Goal: Information Seeking & Learning: Learn about a topic

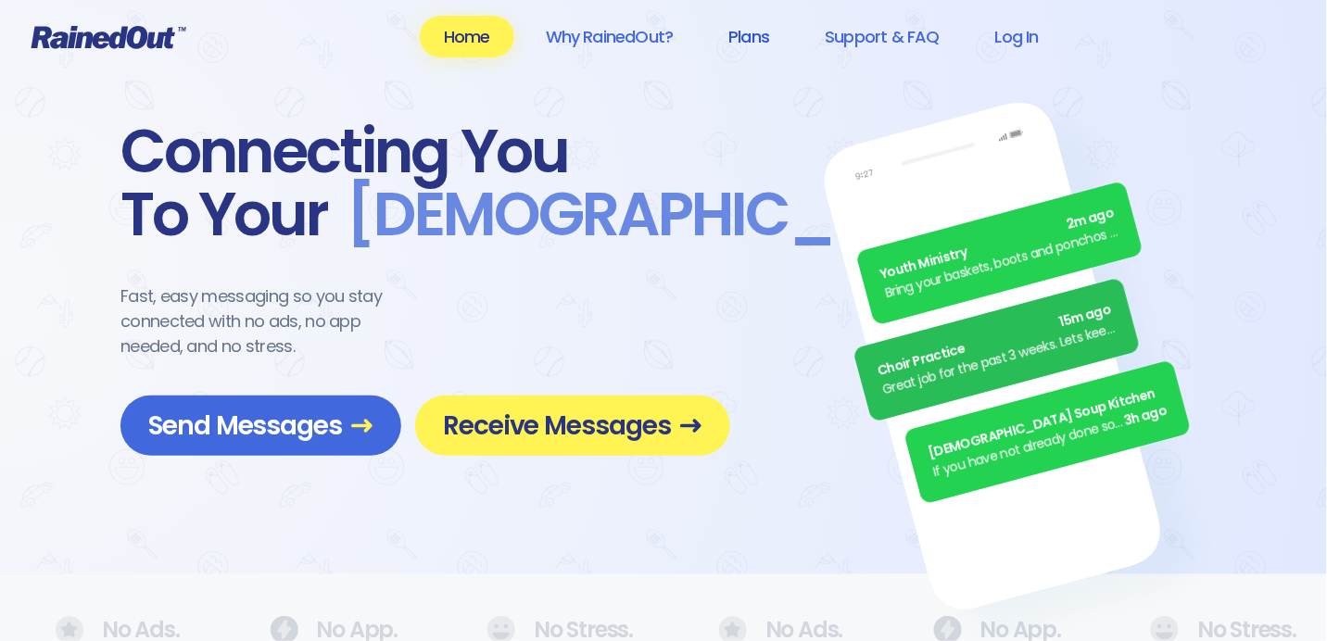
click at [752, 35] on link "Plans" at bounding box center [748, 37] width 89 height 42
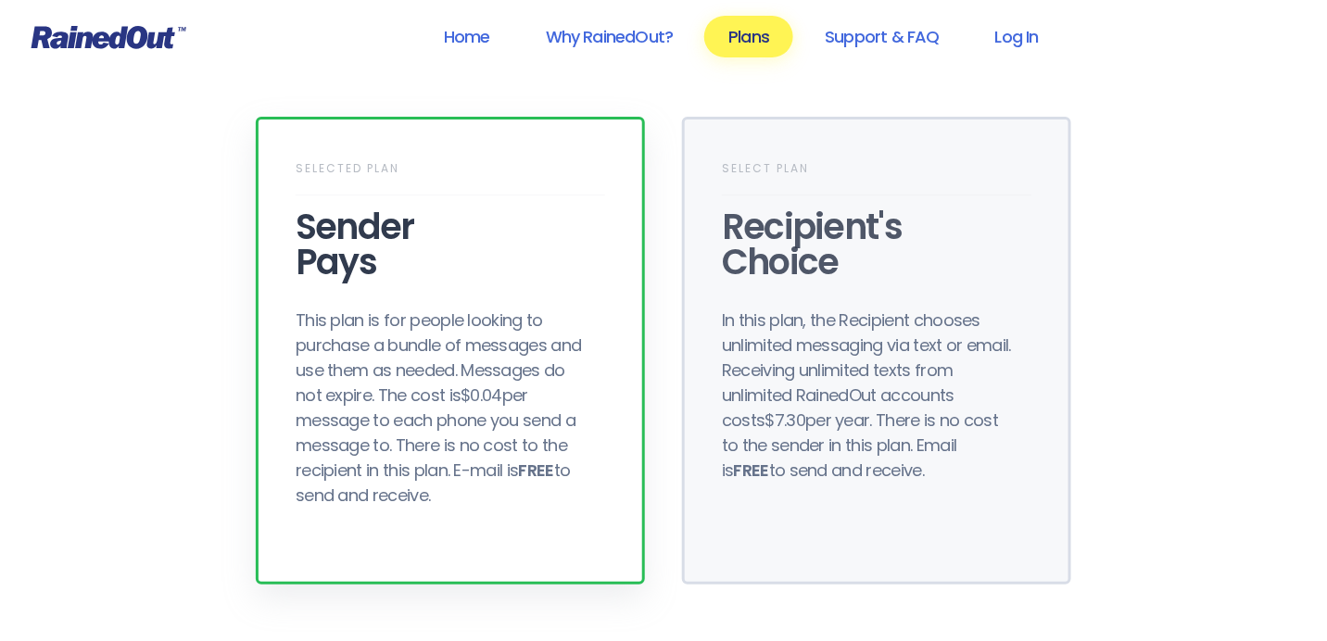
click at [373, 254] on div "Sender Pays" at bounding box center [451, 244] width 310 height 70
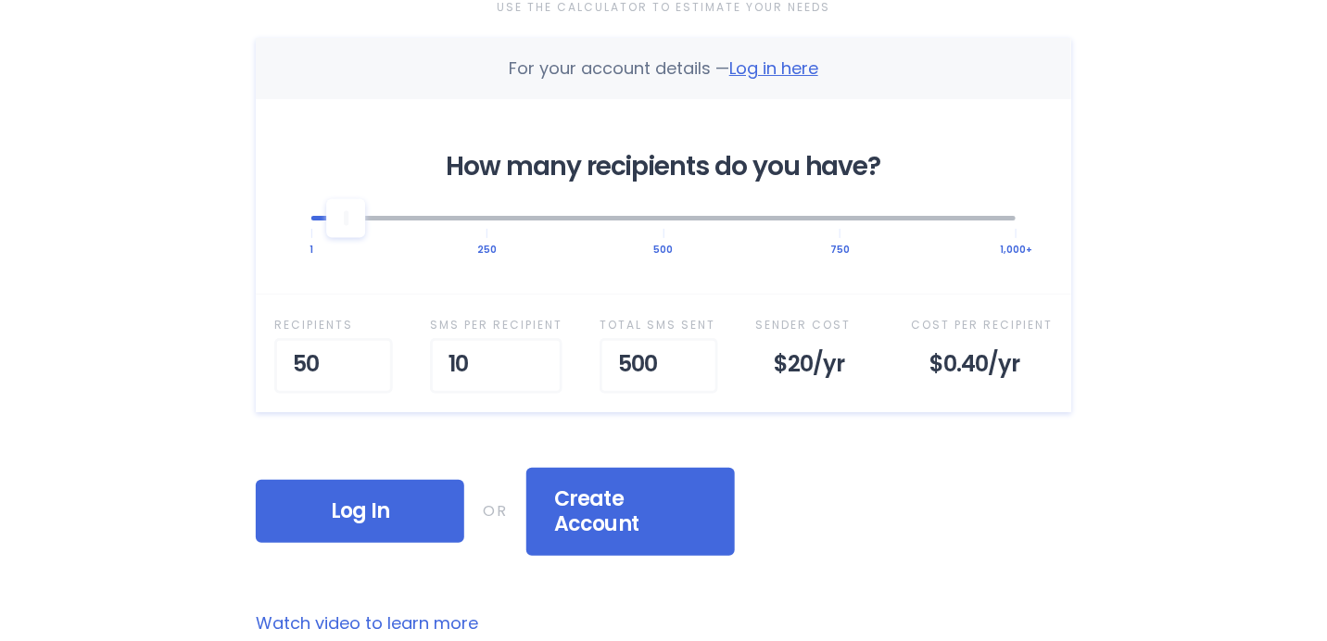
scroll to position [649, 0]
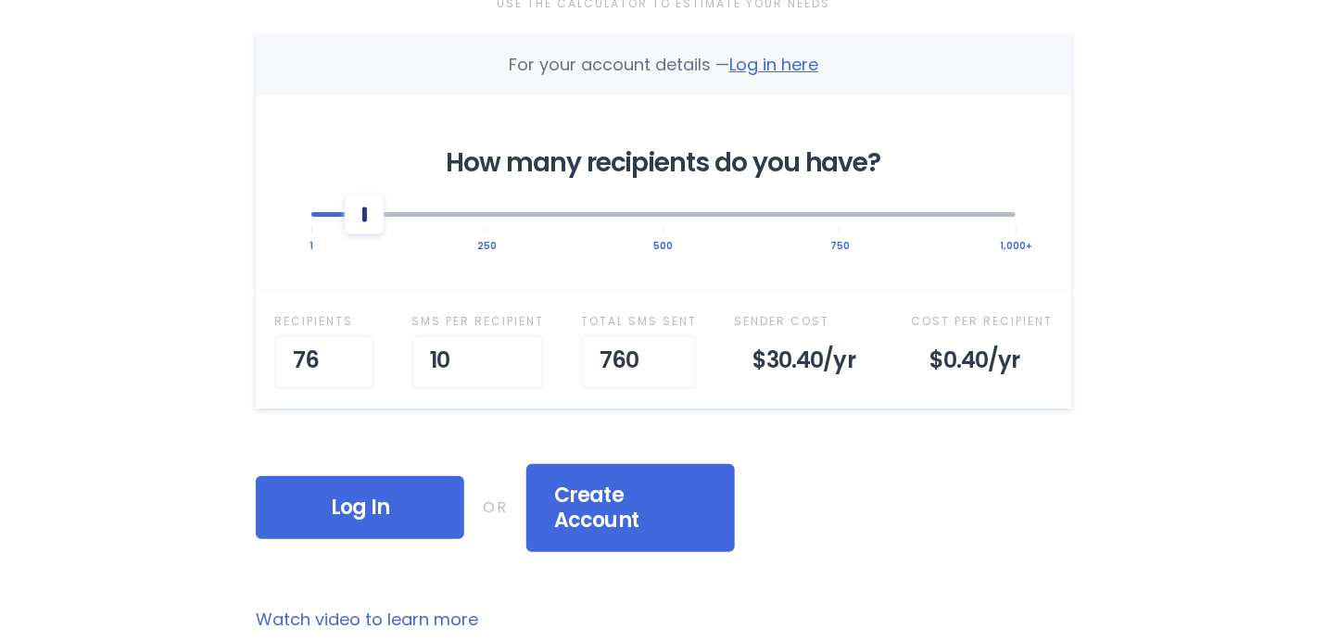
drag, startPoint x: 348, startPoint y: 188, endPoint x: 360, endPoint y: 188, distance: 12.0
click at [360, 195] on div at bounding box center [364, 214] width 39 height 39
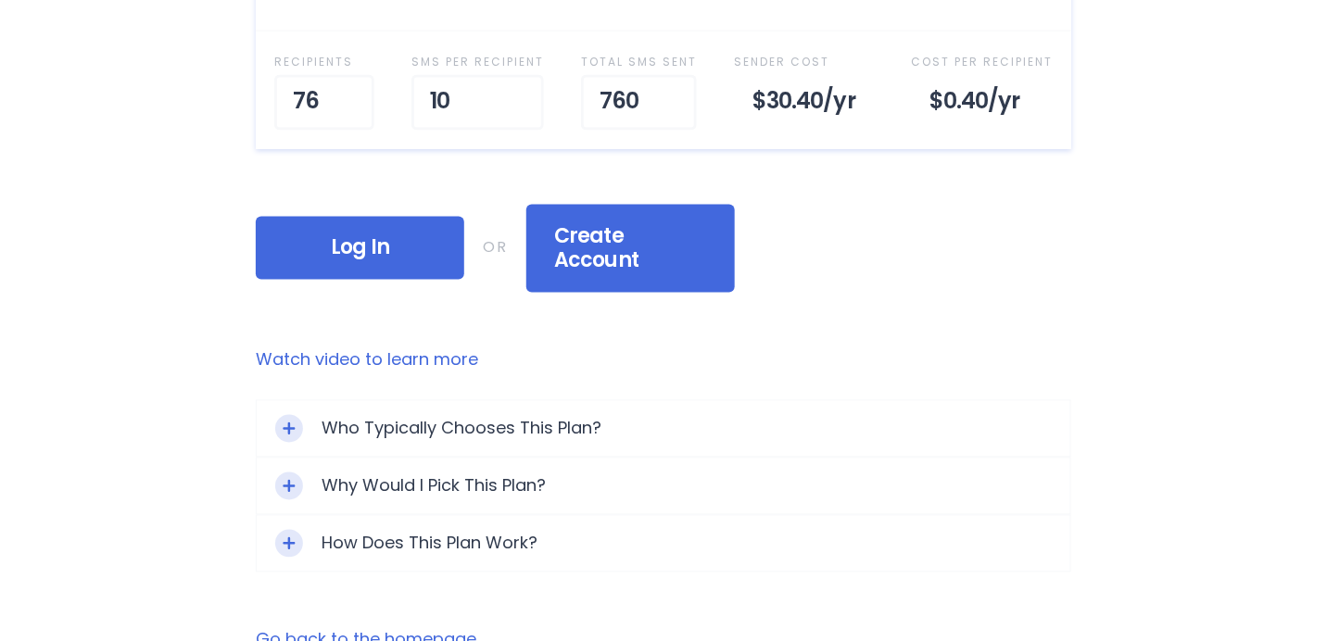
scroll to position [926, 0]
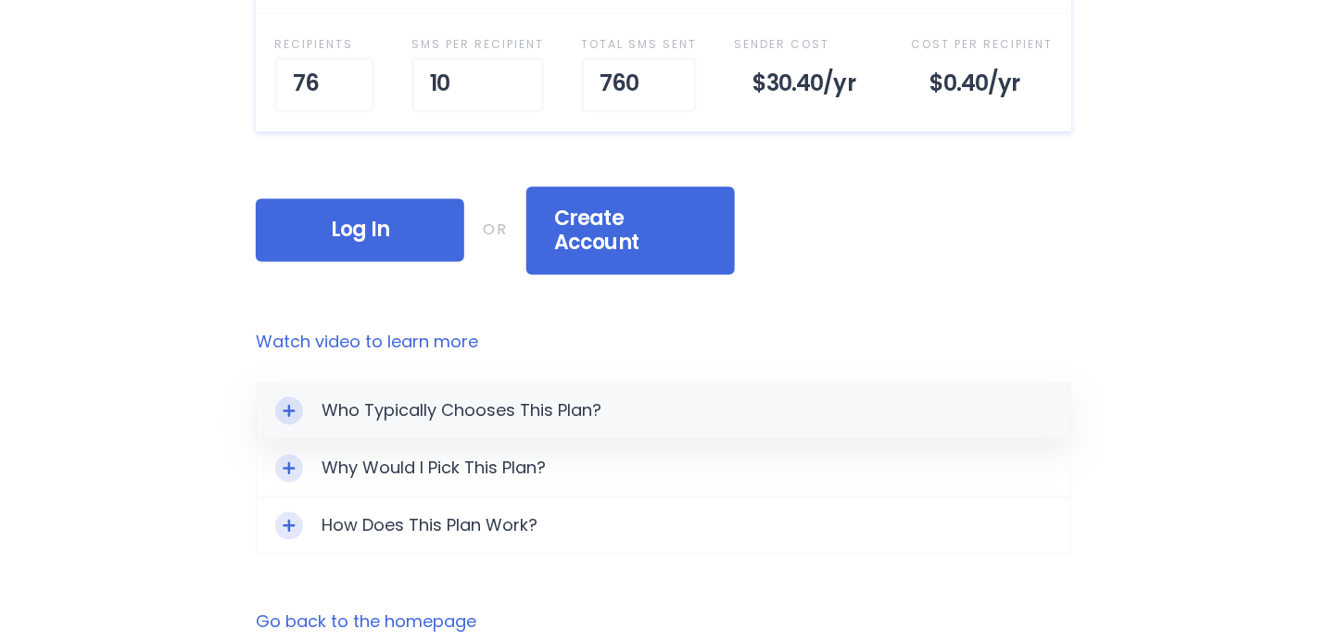
click at [410, 384] on div "Who Typically Chooses This Plan?" at bounding box center [664, 412] width 814 height 56
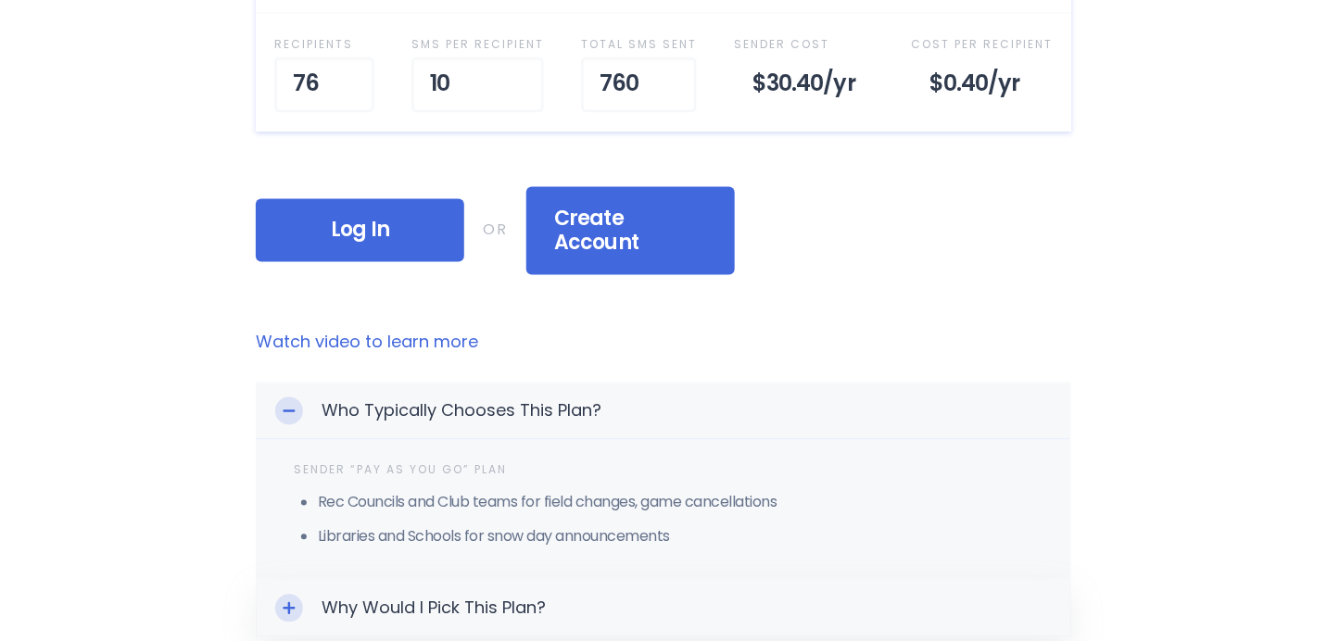
click at [449, 581] on div "Why Would I Pick This Plan?" at bounding box center [664, 609] width 814 height 56
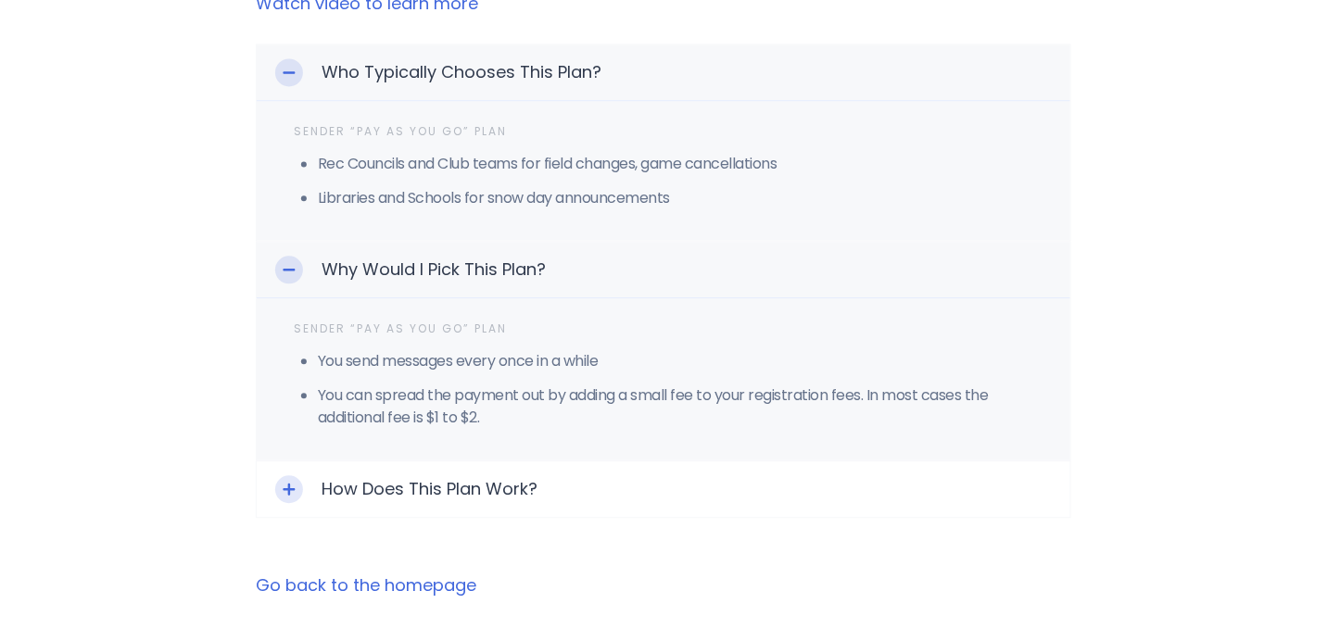
scroll to position [1298, 0]
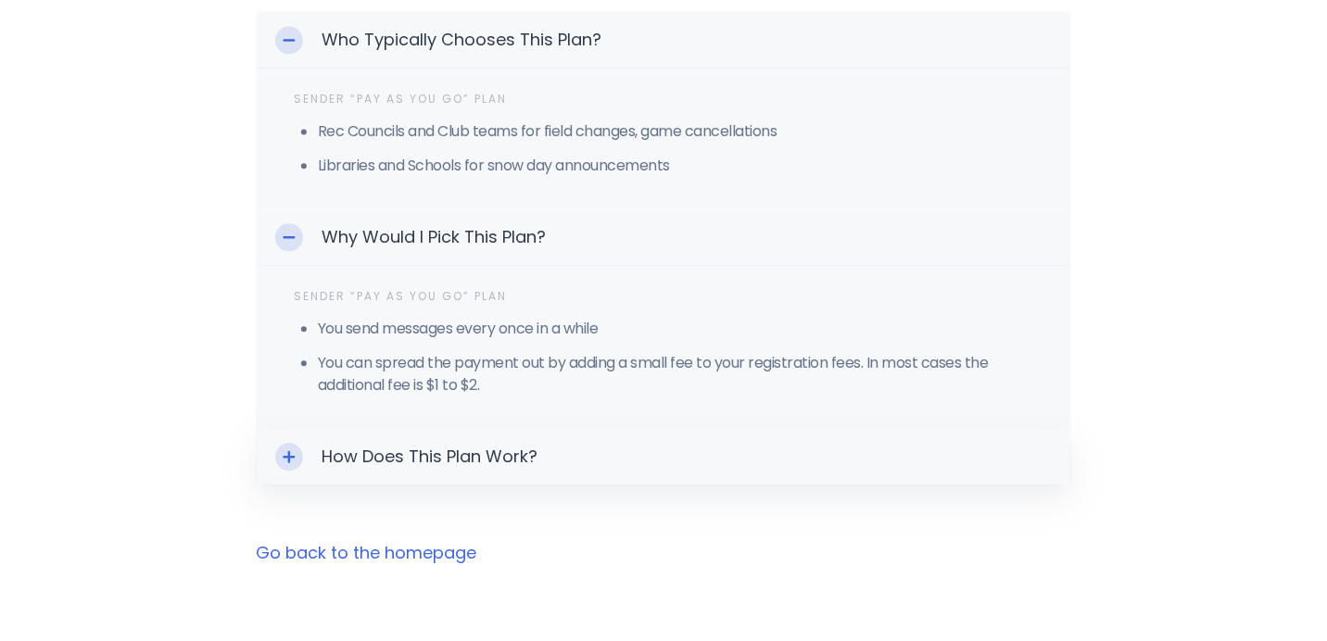
click at [404, 429] on div "How Does This Plan Work?" at bounding box center [664, 457] width 814 height 56
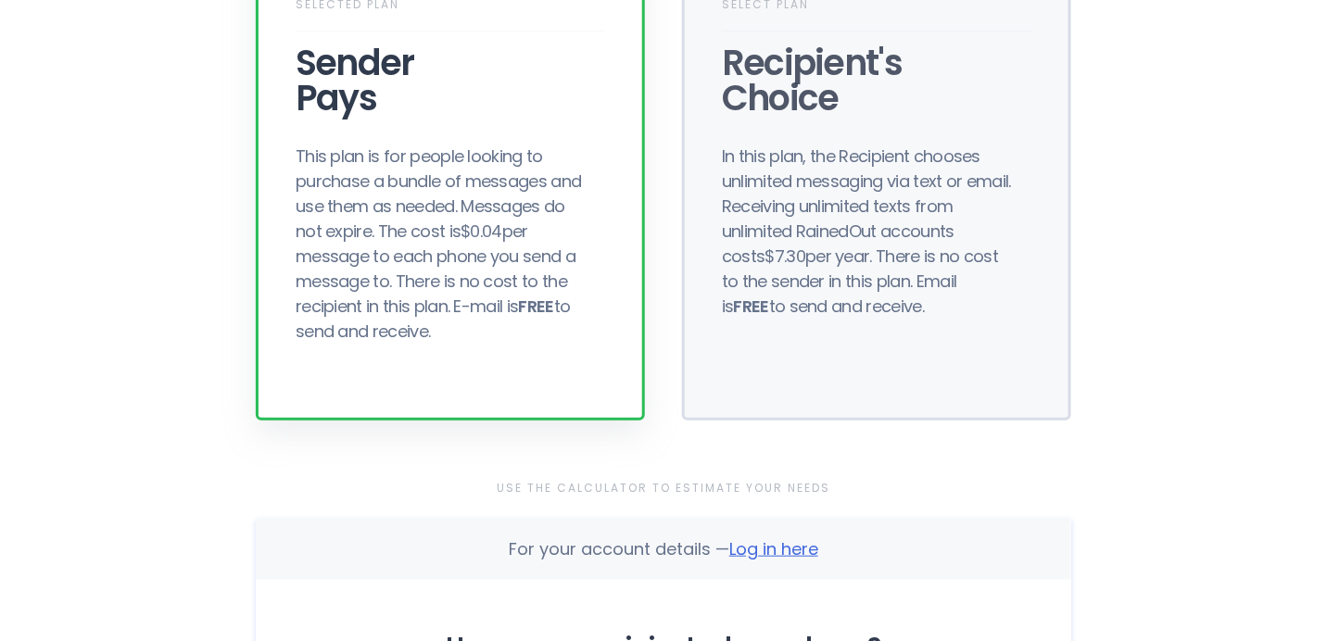
scroll to position [158, 0]
